Goal: Task Accomplishment & Management: Complete application form

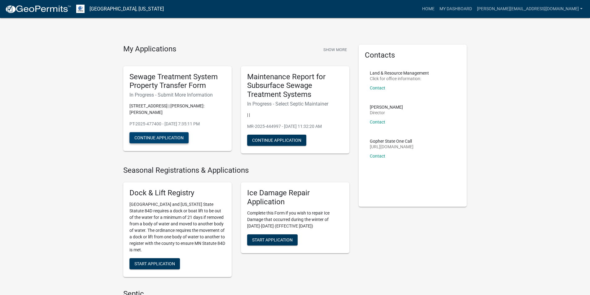
click at [164, 132] on button "Continue Application" at bounding box center [158, 137] width 59 height 11
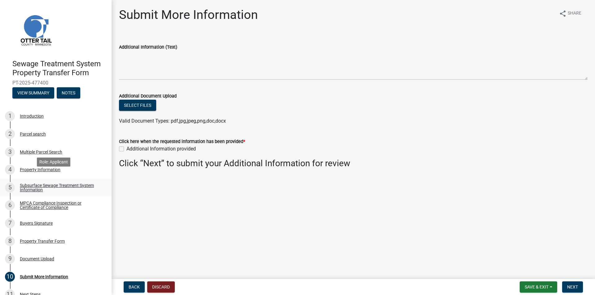
scroll to position [11, 0]
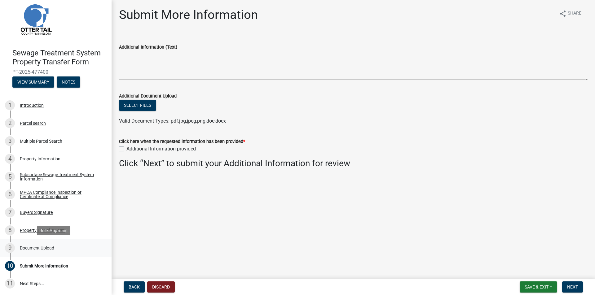
click at [42, 249] on div "Document Upload" at bounding box center [37, 248] width 34 height 4
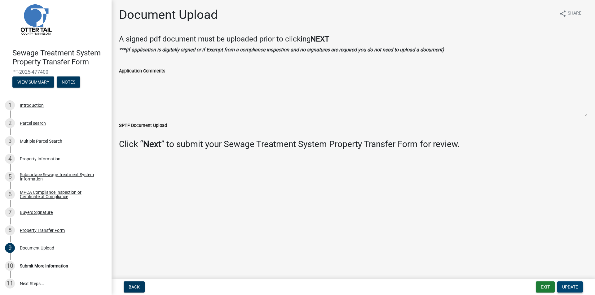
click at [577, 288] on span "Update" at bounding box center [570, 287] width 16 height 5
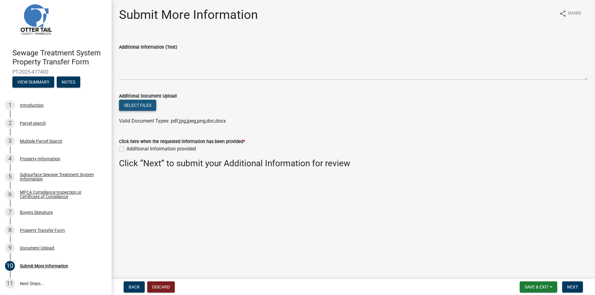
click at [138, 104] on button "Select files" at bounding box center [137, 105] width 37 height 11
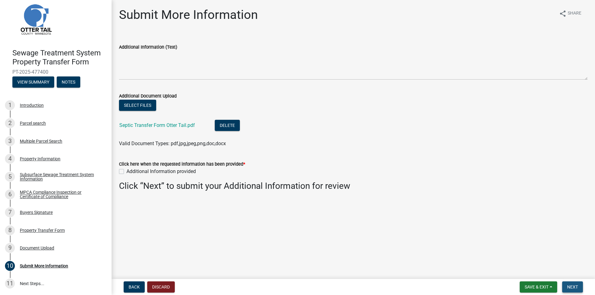
click at [570, 286] on span "Next" at bounding box center [572, 287] width 11 height 5
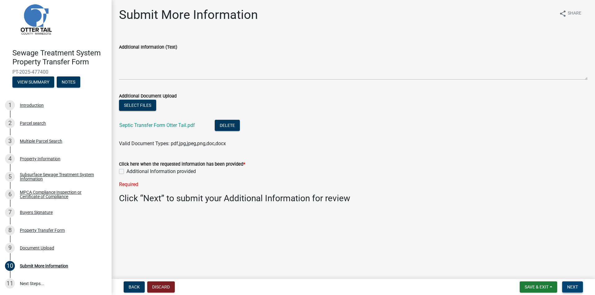
click at [569, 286] on span "Next" at bounding box center [572, 287] width 11 height 5
click at [44, 211] on div "Buyers Signature" at bounding box center [36, 212] width 33 height 4
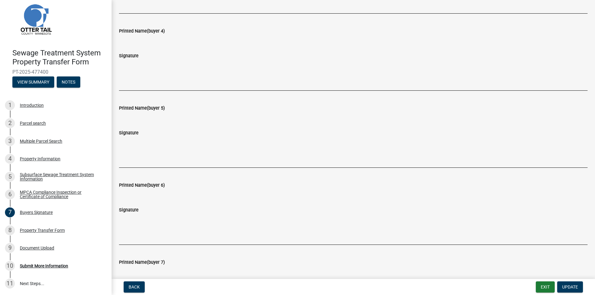
scroll to position [372, 0]
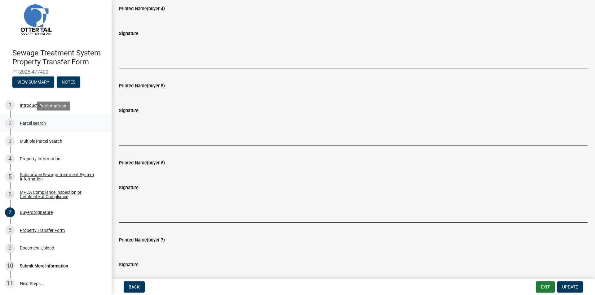
click at [35, 124] on div "Parcel search" at bounding box center [33, 123] width 26 height 4
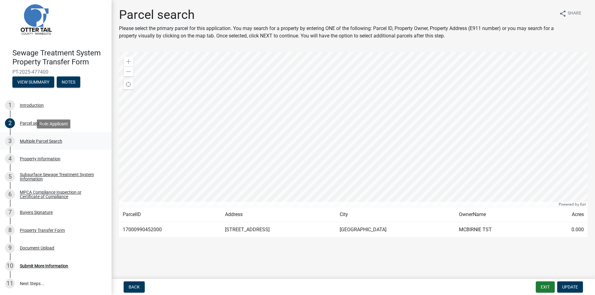
click at [49, 142] on div "Multiple Parcel Search" at bounding box center [41, 141] width 42 height 4
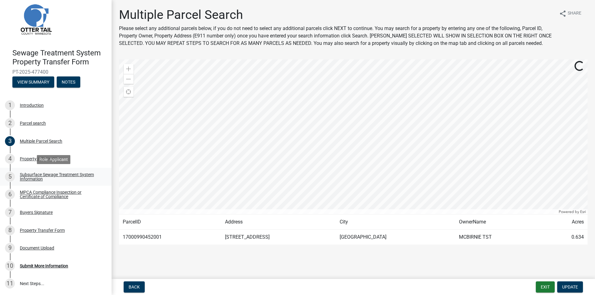
click at [46, 175] on div "Subsurface Sewage Treatment System Information" at bounding box center [61, 177] width 82 height 9
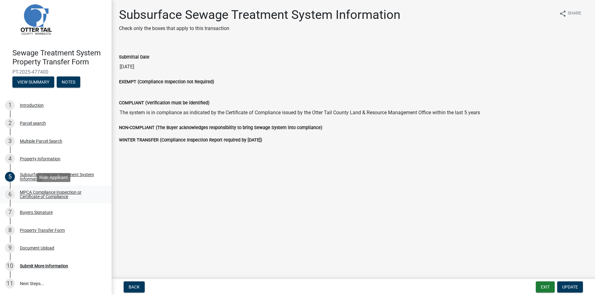
click at [48, 194] on div "MPCA Compliance Inspection or Certificate of Compliance" at bounding box center [61, 194] width 82 height 9
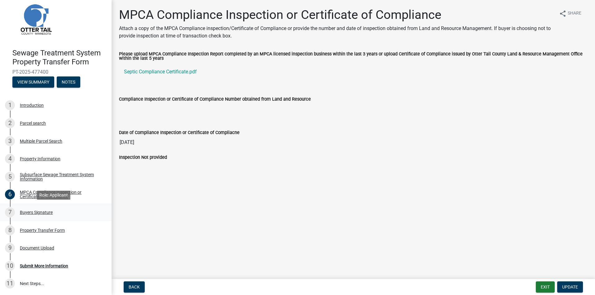
click at [46, 214] on div "Buyers Signature" at bounding box center [36, 212] width 33 height 4
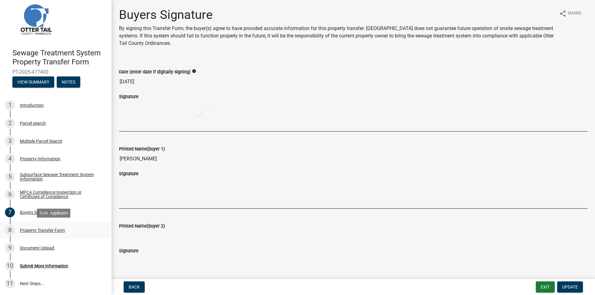
click at [47, 230] on div "Property Transfer Form" at bounding box center [42, 230] width 45 height 4
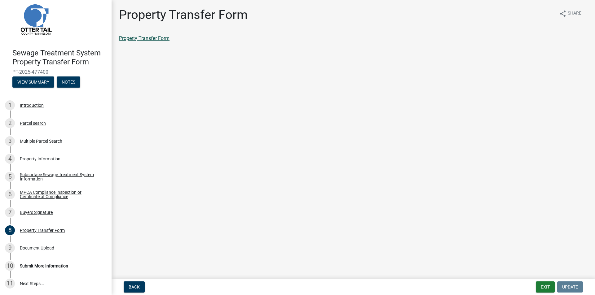
click at [137, 39] on link "Property Transfer Form" at bounding box center [144, 38] width 50 height 6
click at [41, 248] on div "Document Upload" at bounding box center [37, 248] width 34 height 4
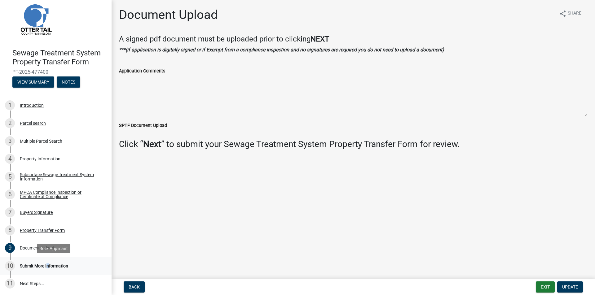
click at [46, 266] on div "Submit More Information" at bounding box center [44, 266] width 48 height 4
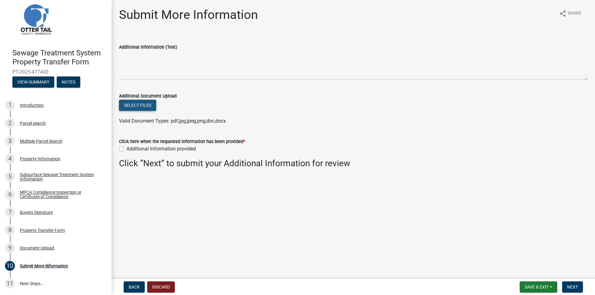
click at [140, 104] on button "Select files" at bounding box center [137, 105] width 37 height 11
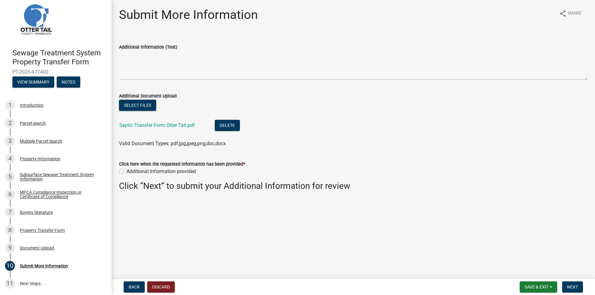
click at [126, 173] on label "Additional Information provided" at bounding box center [160, 171] width 69 height 7
click at [126, 172] on input "Additional Information provided" at bounding box center [128, 170] width 4 height 4
checkbox input "true"
click at [575, 284] on button "Next" at bounding box center [572, 287] width 21 height 11
click at [126, 173] on label "Additional Information provided" at bounding box center [160, 171] width 69 height 7
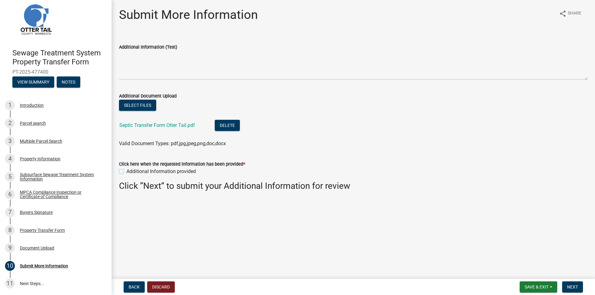
click at [126, 172] on input "Additional Information provided" at bounding box center [128, 170] width 4 height 4
checkbox input "true"
click at [572, 287] on span "Next" at bounding box center [572, 287] width 11 height 5
click at [224, 123] on button "Delete" at bounding box center [227, 125] width 25 height 11
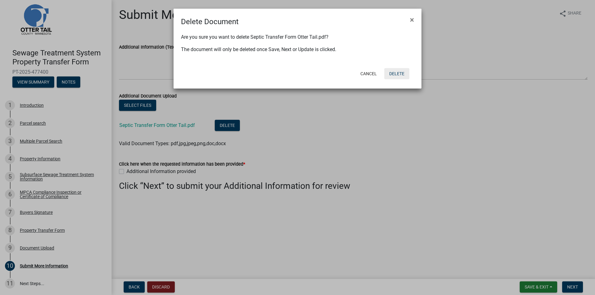
click at [398, 74] on button "Delete" at bounding box center [396, 73] width 25 height 11
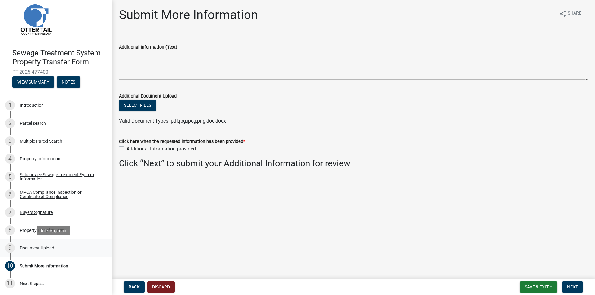
click at [35, 249] on div "Document Upload" at bounding box center [37, 248] width 34 height 4
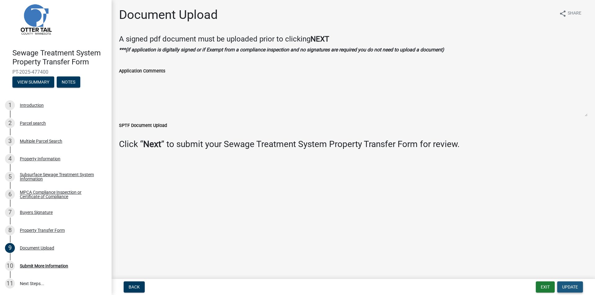
click at [574, 287] on span "Update" at bounding box center [570, 287] width 16 height 5
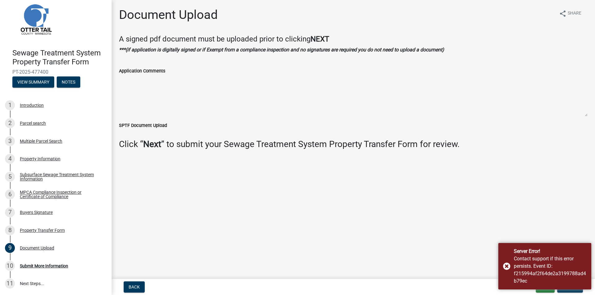
click at [531, 186] on main "Document Upload share Share A signed pdf document must be uploaded prior to cli…" at bounding box center [353, 138] width 483 height 277
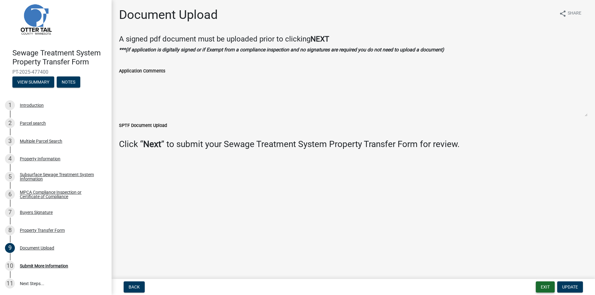
click at [548, 283] on button "Exit" at bounding box center [545, 287] width 19 height 11
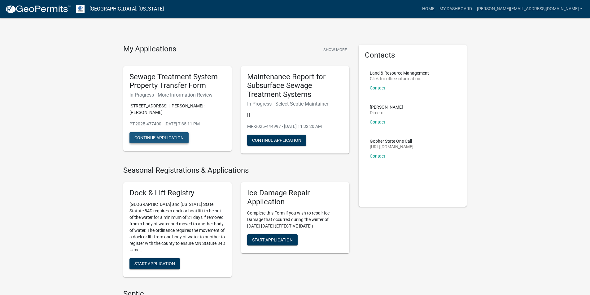
click at [158, 132] on button "Continue Application" at bounding box center [158, 137] width 59 height 11
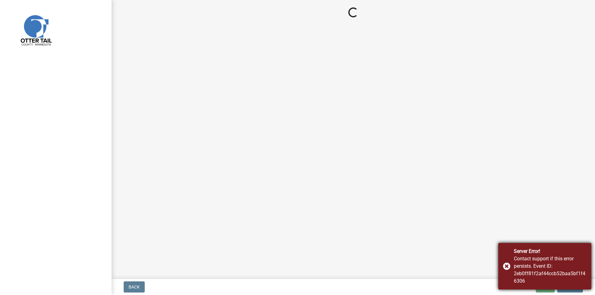
click at [528, 262] on div "Contact support if this error persists. Event ID: 2eb0ff81f2af44ccb52baa5bf1f46…" at bounding box center [550, 270] width 73 height 30
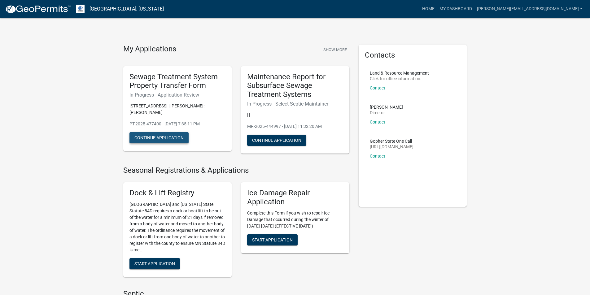
click at [161, 132] on button "Continue Application" at bounding box center [158, 137] width 59 height 11
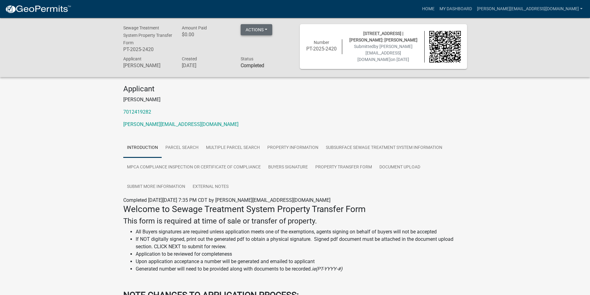
click at [267, 28] on button "Actions" at bounding box center [257, 29] width 32 height 11
click at [287, 85] on h4 "Applicant" at bounding box center [295, 89] width 344 height 9
